Goal: Information Seeking & Learning: Check status

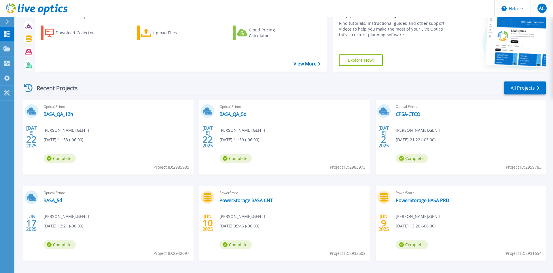
scroll to position [46, 0]
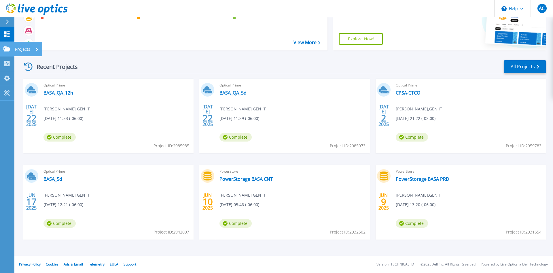
click at [9, 49] on icon at bounding box center [6, 48] width 7 height 5
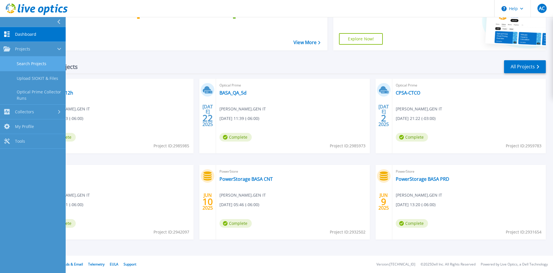
click at [39, 62] on link "Search Projects" at bounding box center [33, 63] width 66 height 15
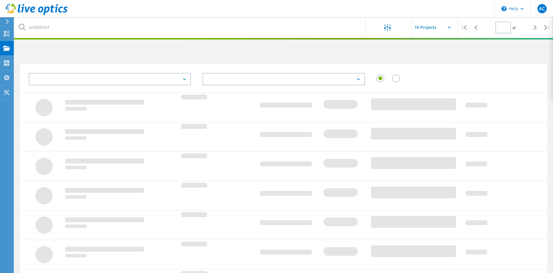
type input "1"
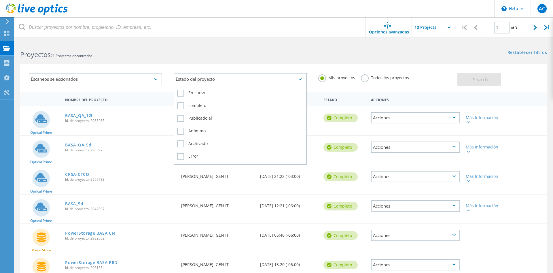
click at [204, 81] on div "Estado del proyecto" at bounding box center [240, 79] width 133 height 12
click at [189, 104] on label "completo" at bounding box center [240, 105] width 126 height 7
click at [0, 0] on input "completo" at bounding box center [0, 0] width 0 height 0
click at [178, 104] on label "completo" at bounding box center [240, 105] width 126 height 7
click at [0, 0] on input "completo" at bounding box center [0, 0] width 0 height 0
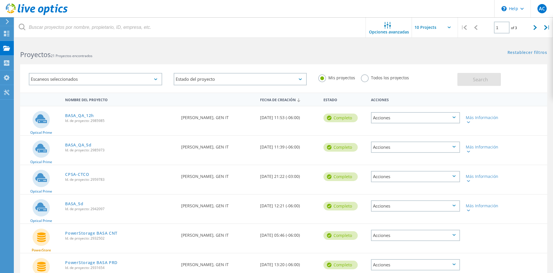
click at [196, 60] on div "Escaneos seleccionados Estado del proyecto En curso completo Publicado el Anóni…" at bounding box center [283, 74] width 538 height 35
click at [443, 27] on input "text" at bounding box center [441, 27] width 58 height 20
click at [421, 70] on div "Show 40 Projects" at bounding box center [440, 71] width 57 height 10
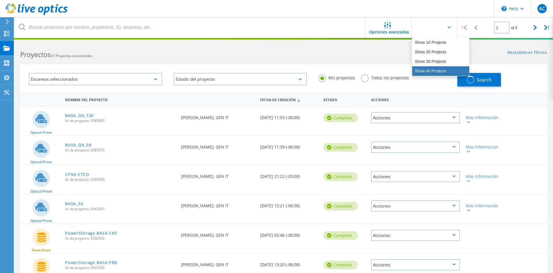
type input "Show 40 Projects"
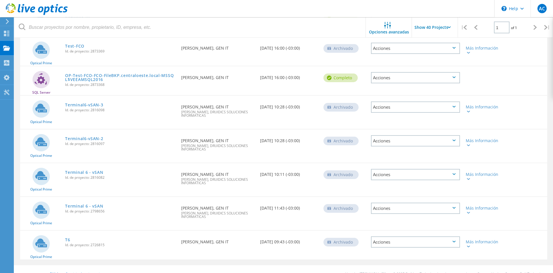
scroll to position [490, 0]
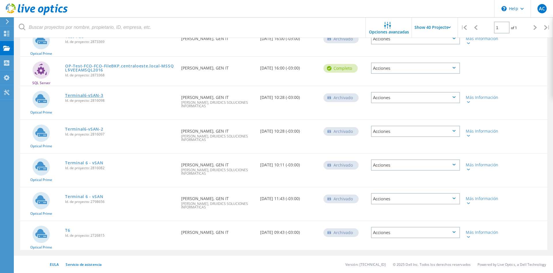
click at [89, 94] on link "Terminal6-vSAN-3" at bounding box center [84, 95] width 38 height 4
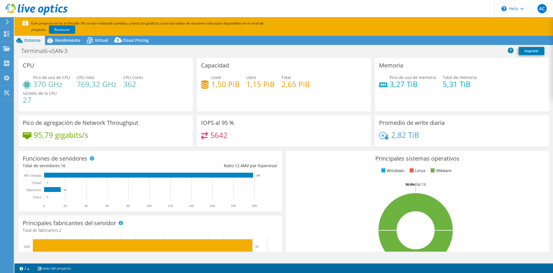
select select "USD"
click at [54, 30] on link "Restaurar" at bounding box center [62, 29] width 26 height 8
click at [70, 40] on span "Rendimiento" at bounding box center [67, 39] width 25 height 5
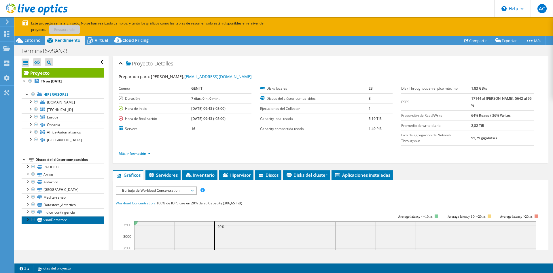
click at [71, 219] on link "vsanDatastore" at bounding box center [63, 219] width 82 height 7
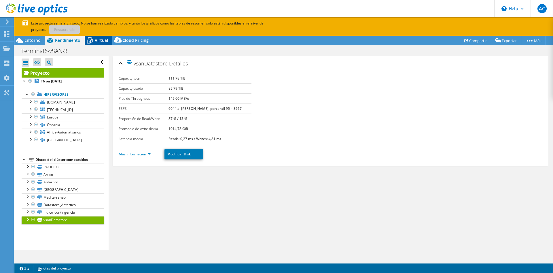
click at [96, 42] on span "Virtual" at bounding box center [101, 39] width 13 height 5
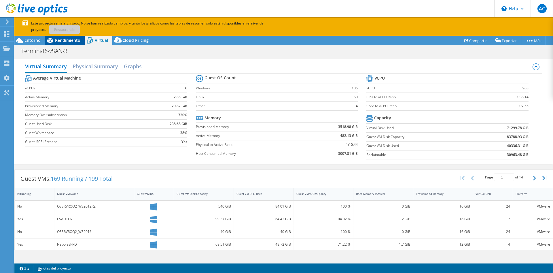
click at [67, 40] on span "Rendimiento" at bounding box center [67, 39] width 25 height 5
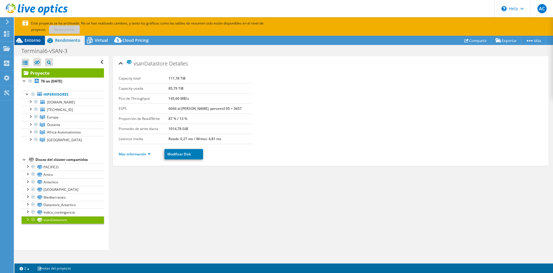
click at [23, 38] on icon at bounding box center [19, 40] width 10 height 10
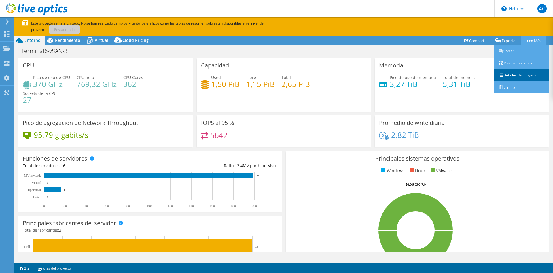
click at [502, 74] on link "Detalles del proyecto" at bounding box center [521, 75] width 55 height 12
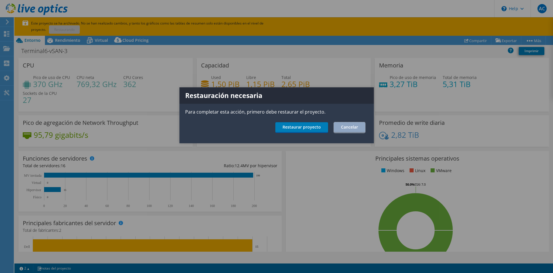
drag, startPoint x: 342, startPoint y: 127, endPoint x: 306, endPoint y: 113, distance: 38.9
click at [338, 126] on link "Cancelar" at bounding box center [349, 127] width 31 height 11
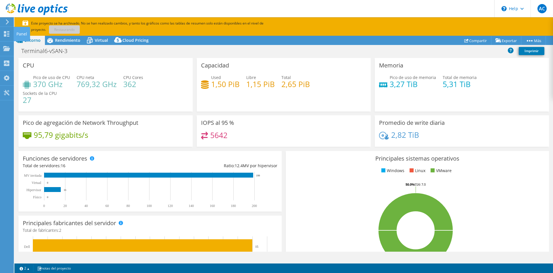
click at [8, 32] on use at bounding box center [6, 33] width 5 height 5
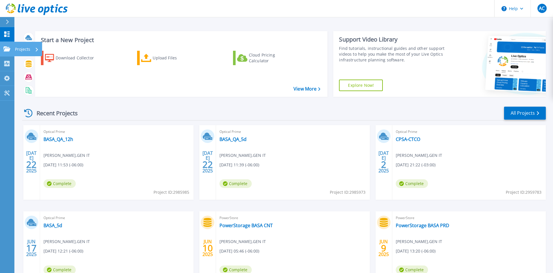
click at [4, 46] on div at bounding box center [6, 48] width 7 height 5
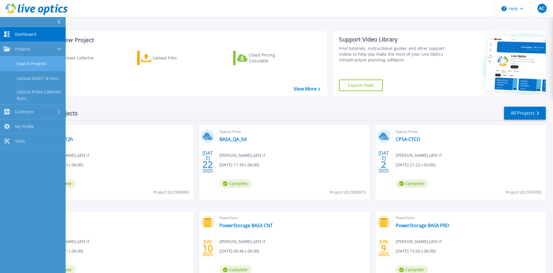
click at [35, 64] on link "Search Projects" at bounding box center [33, 63] width 66 height 15
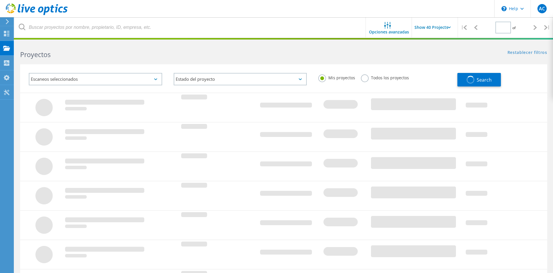
type input "1"
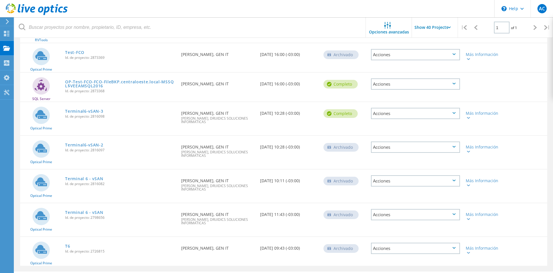
scroll to position [461, 0]
